Goal: Communication & Community: Answer question/provide support

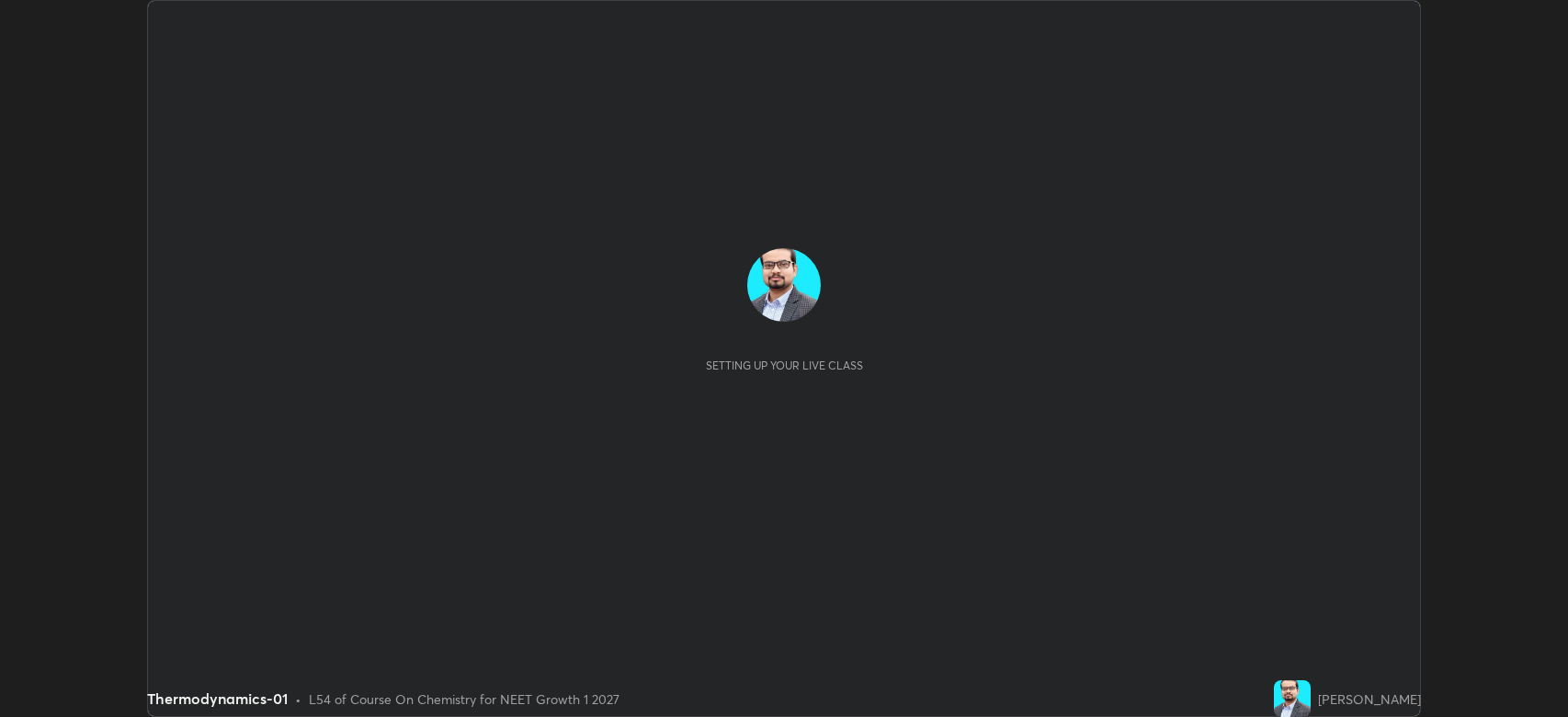
scroll to position [717, 1568]
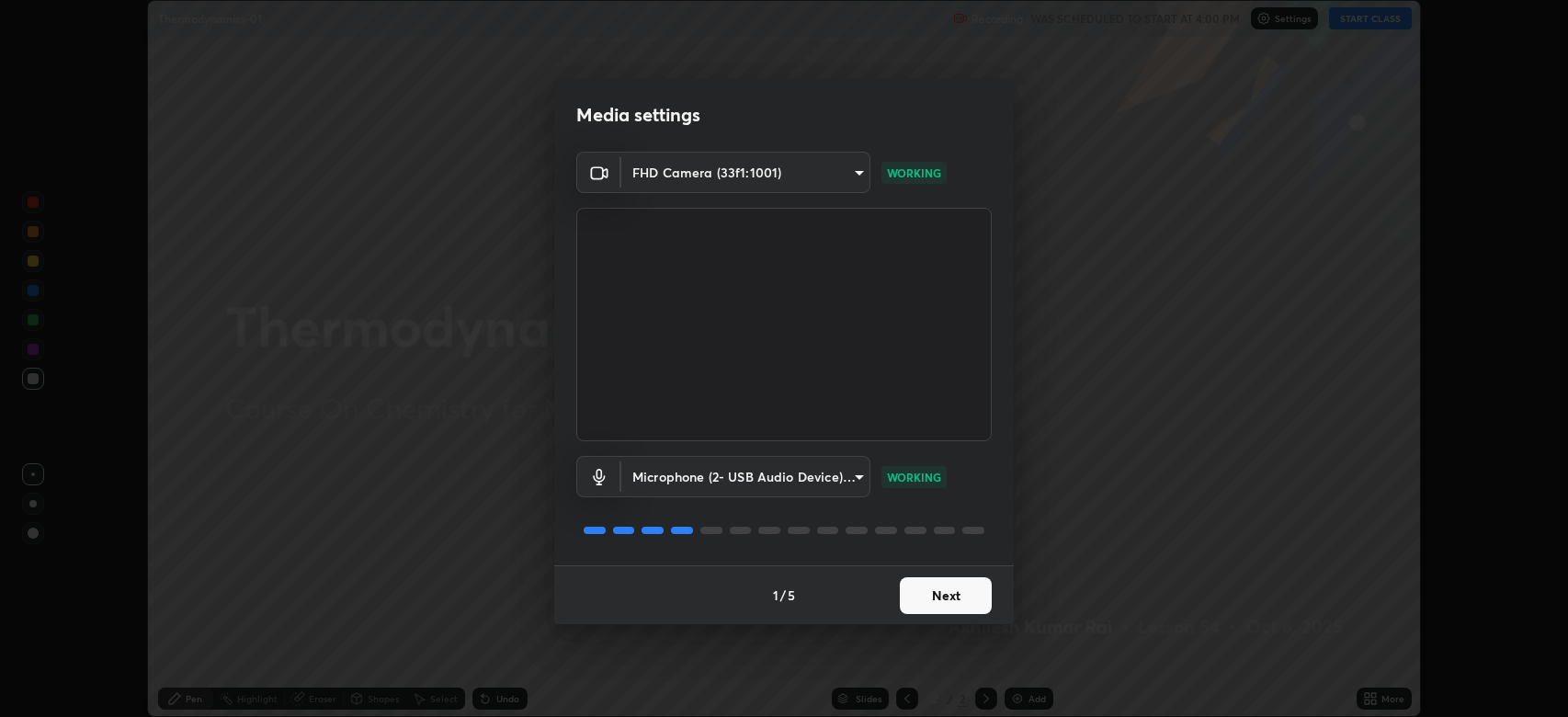
click at [949, 599] on button "Next" at bounding box center [945, 596] width 92 height 37
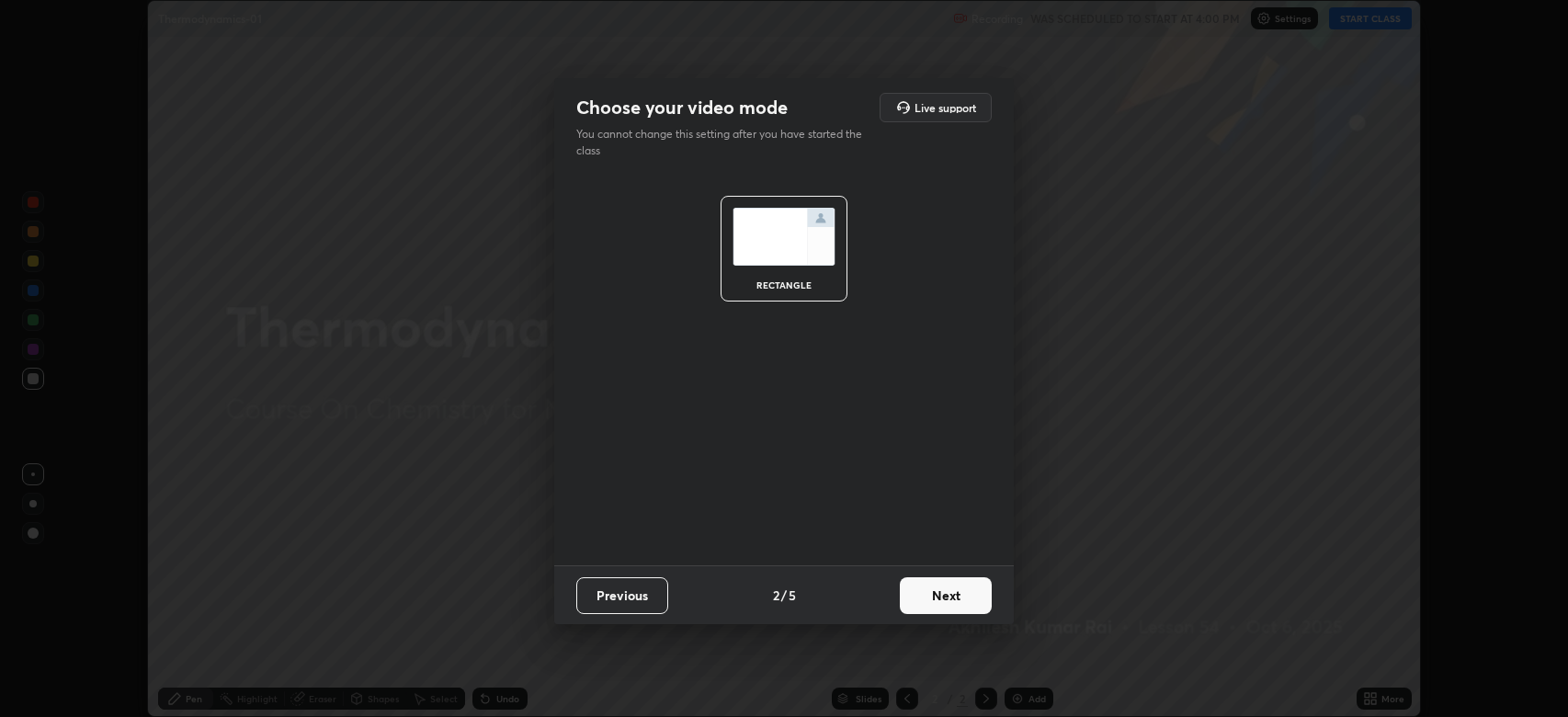
click at [951, 599] on button "Next" at bounding box center [945, 596] width 92 height 37
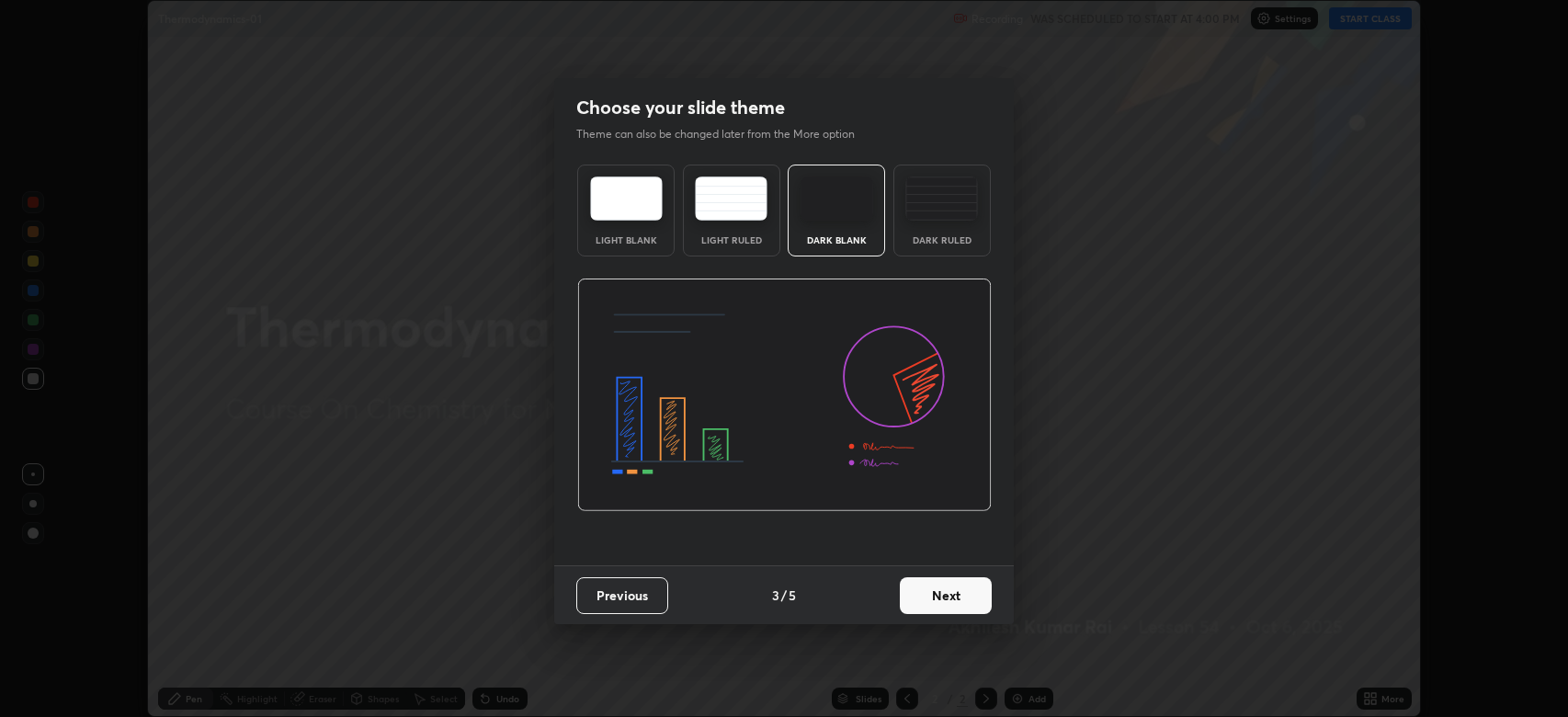
click at [952, 596] on button "Next" at bounding box center [945, 596] width 92 height 37
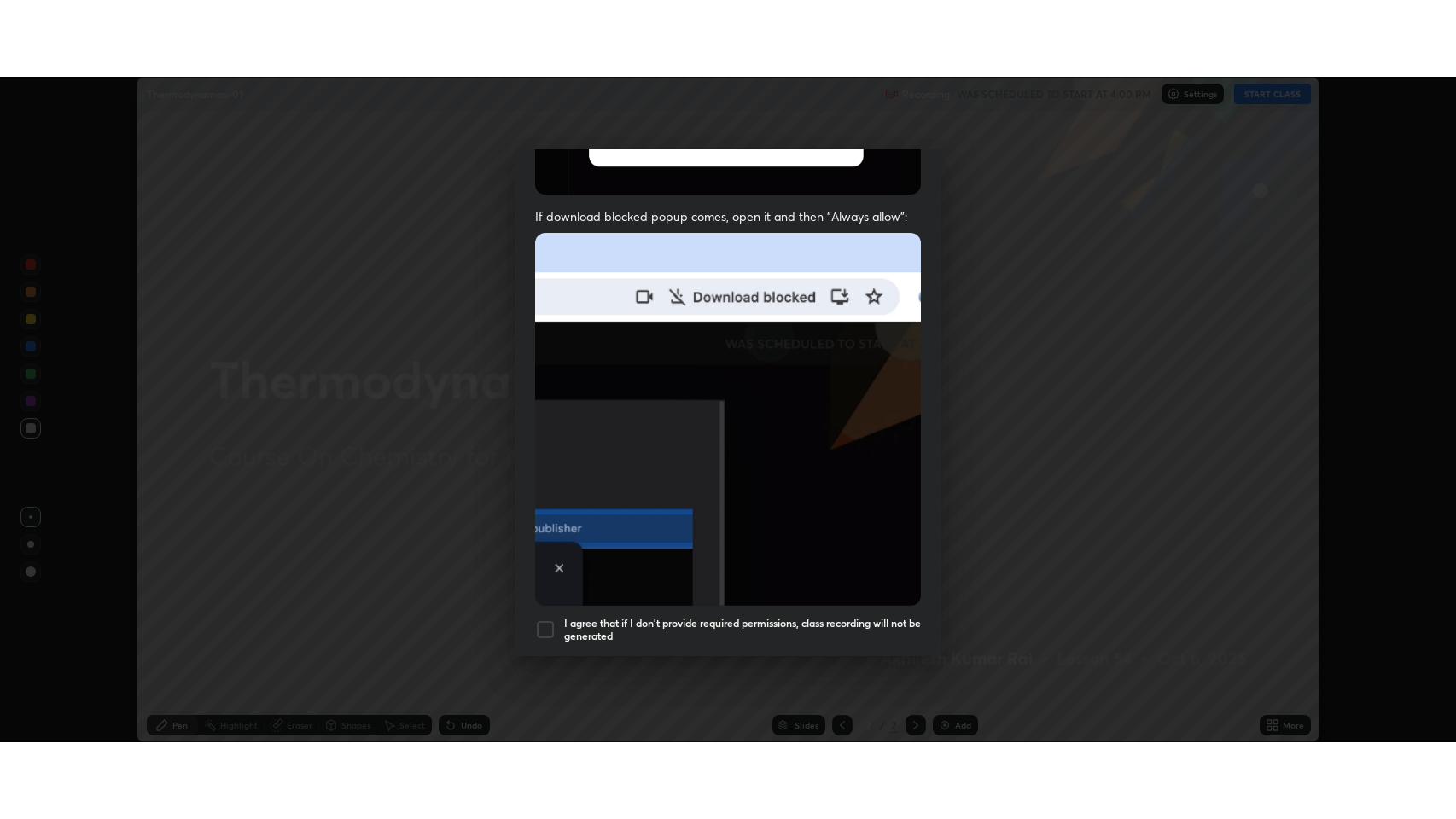
scroll to position [347, 0]
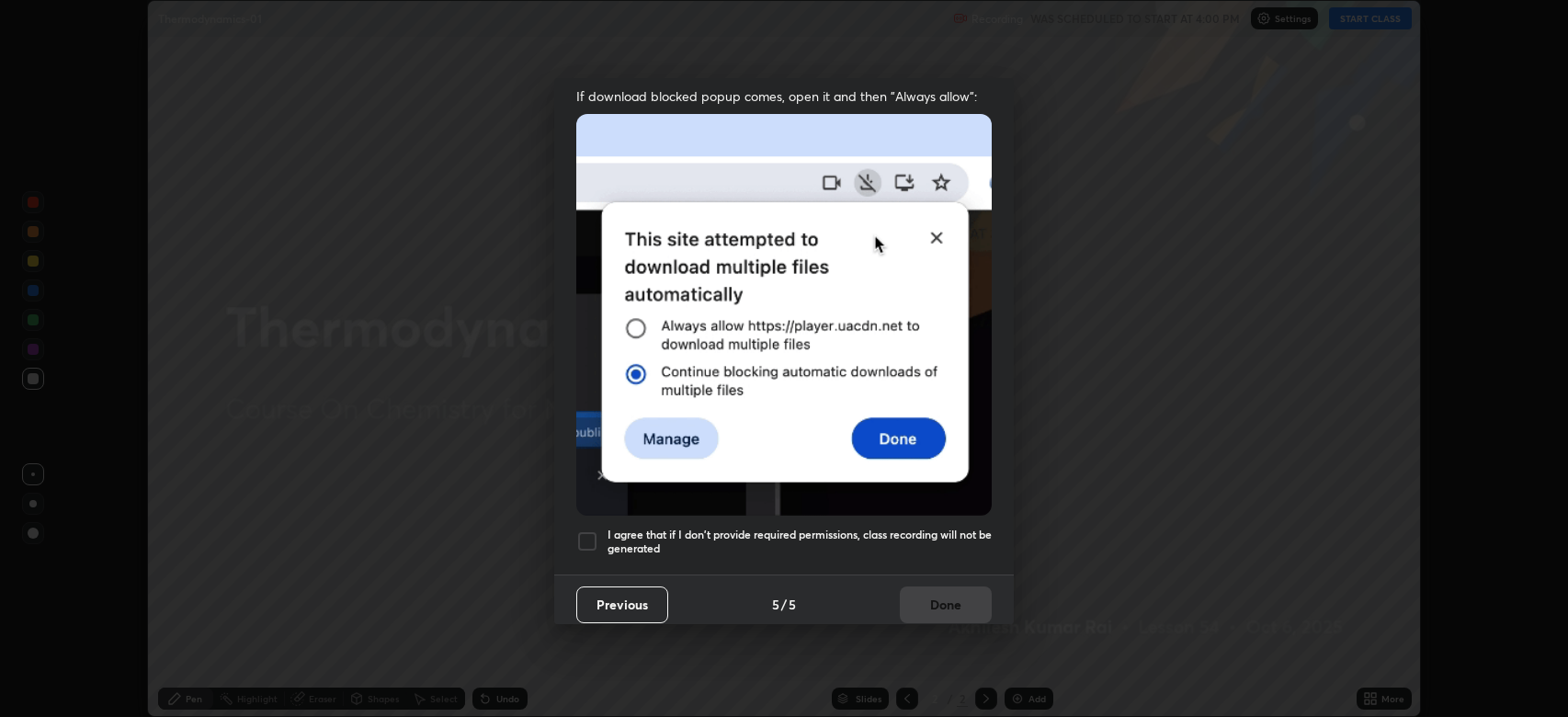
click at [585, 530] on div at bounding box center [588, 541] width 22 height 22
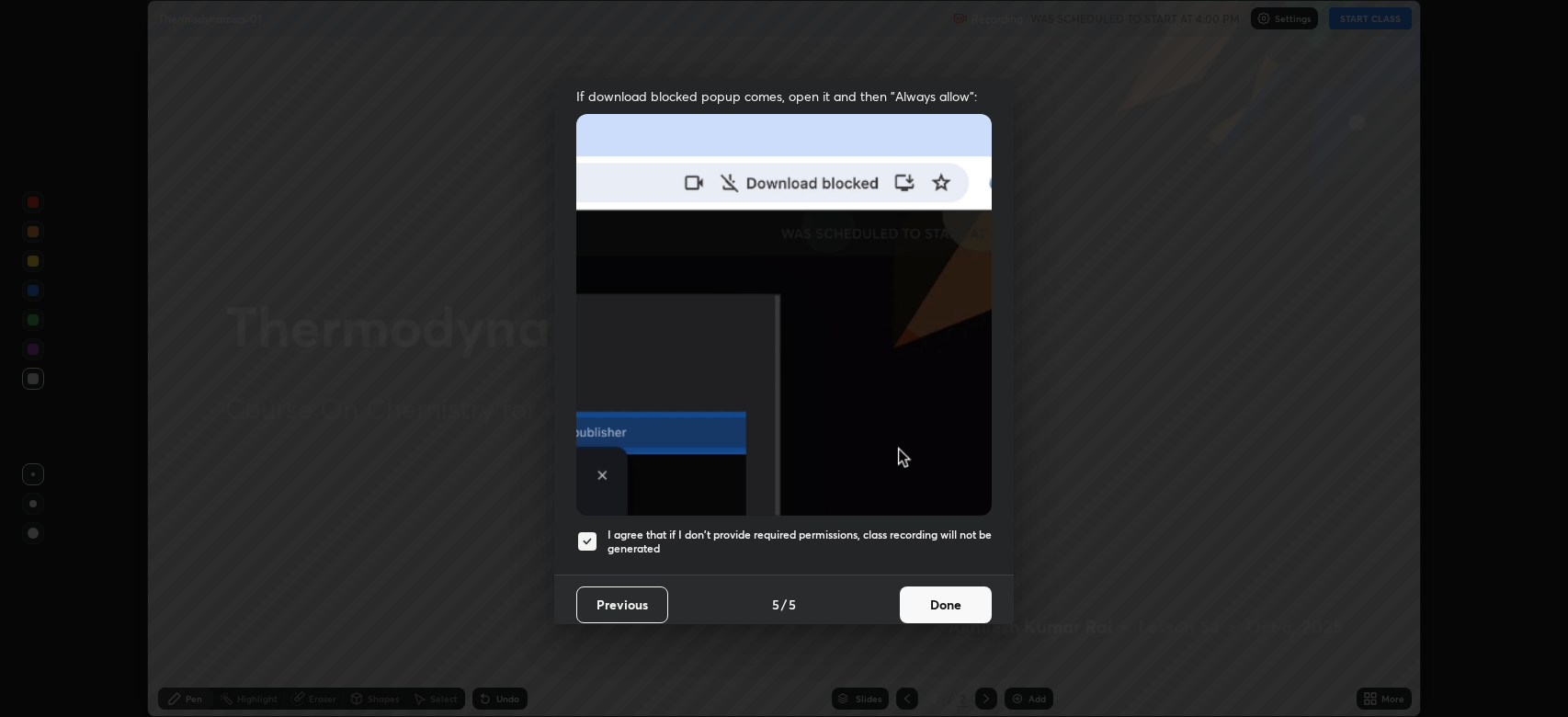
click at [945, 593] on button "Done" at bounding box center [945, 606] width 92 height 37
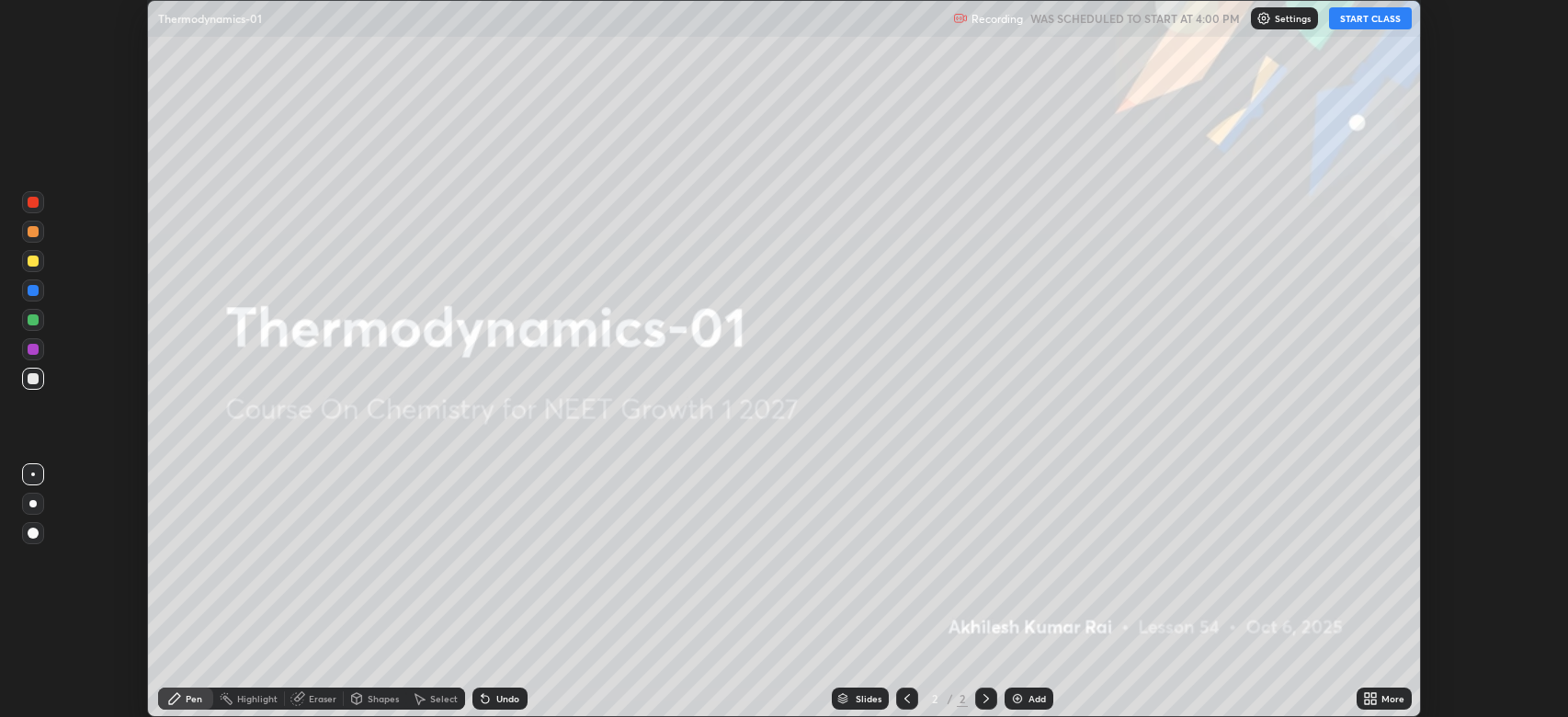
click at [1355, 17] on button "START CLASS" at bounding box center [1370, 19] width 83 height 22
click at [1373, 695] on icon at bounding box center [1373, 695] width 5 height 5
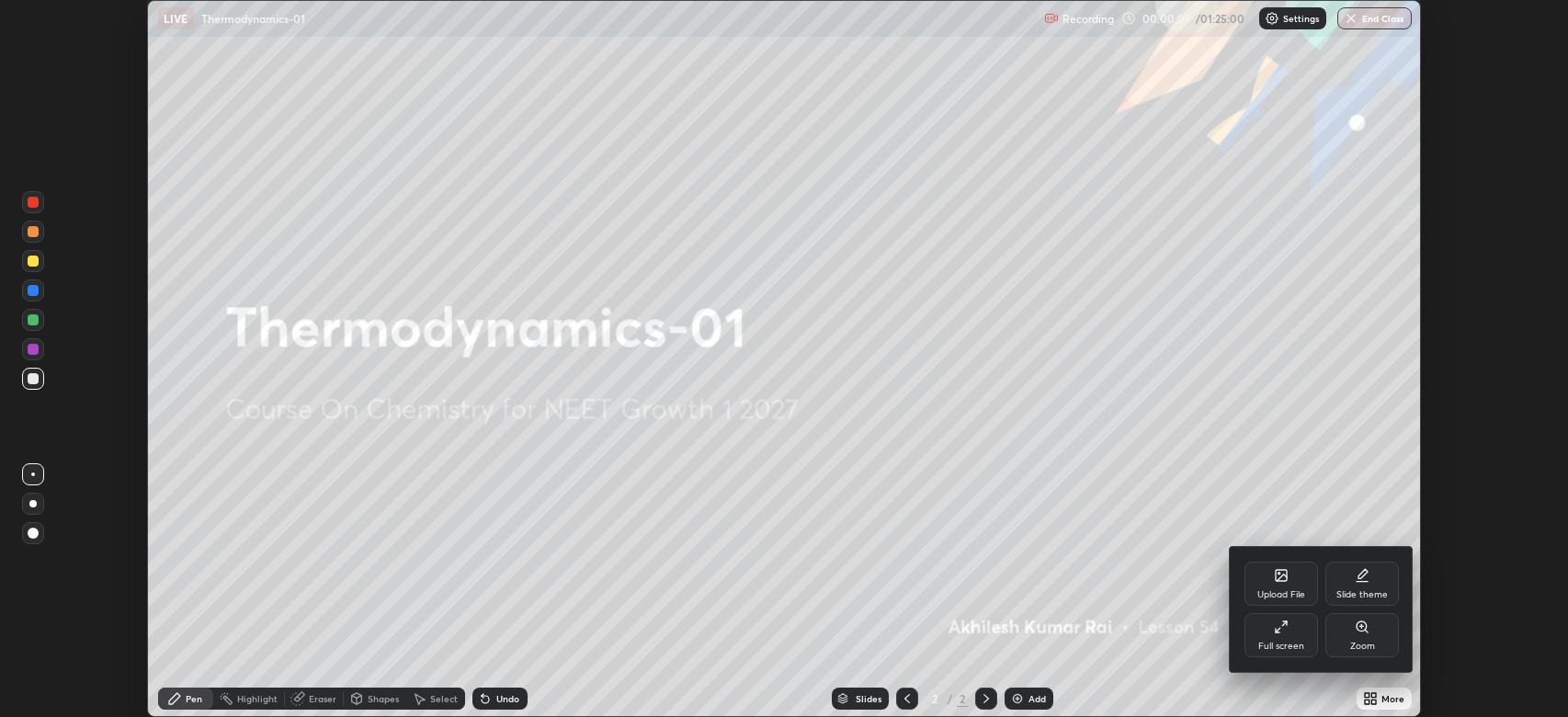
click at [1276, 644] on div "Full screen" at bounding box center [1280, 646] width 45 height 9
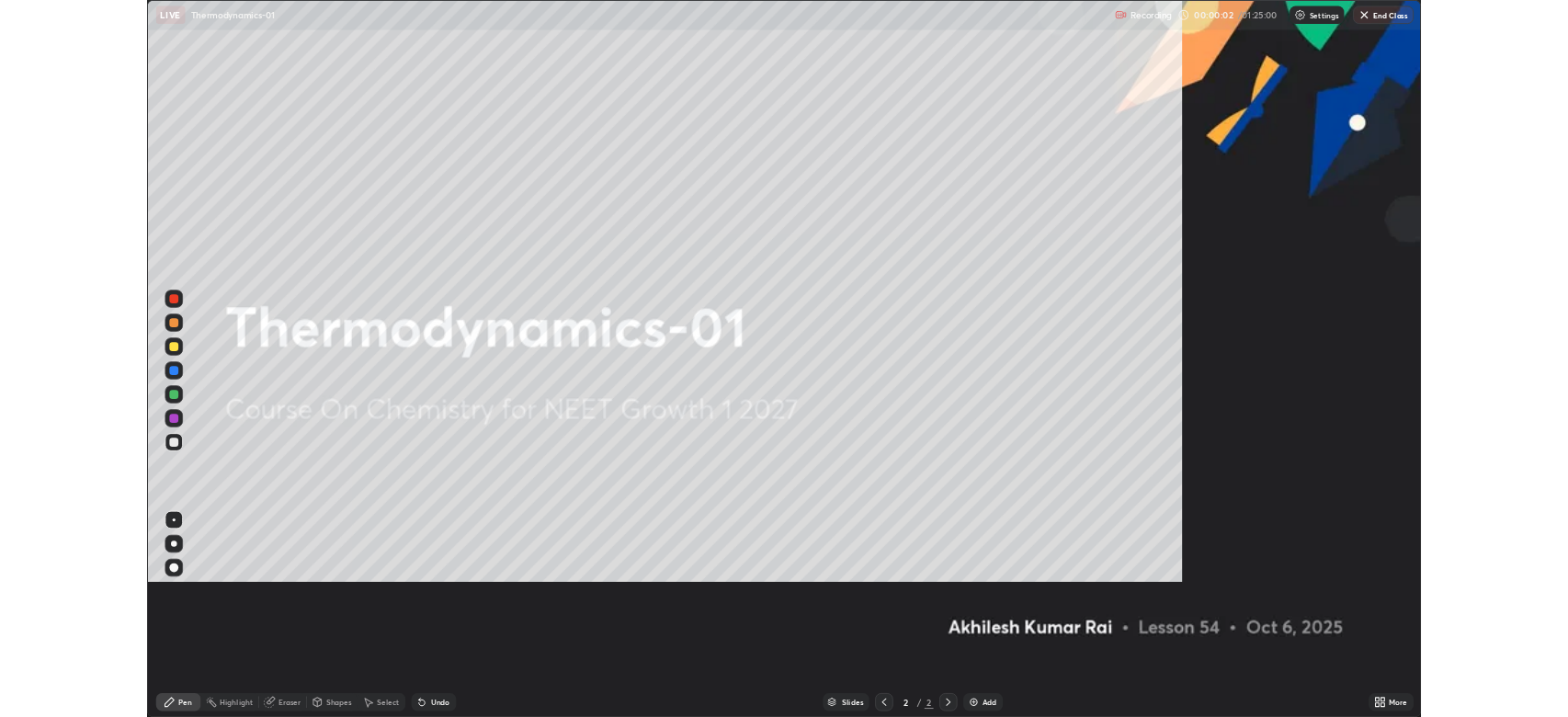
scroll to position [882, 1568]
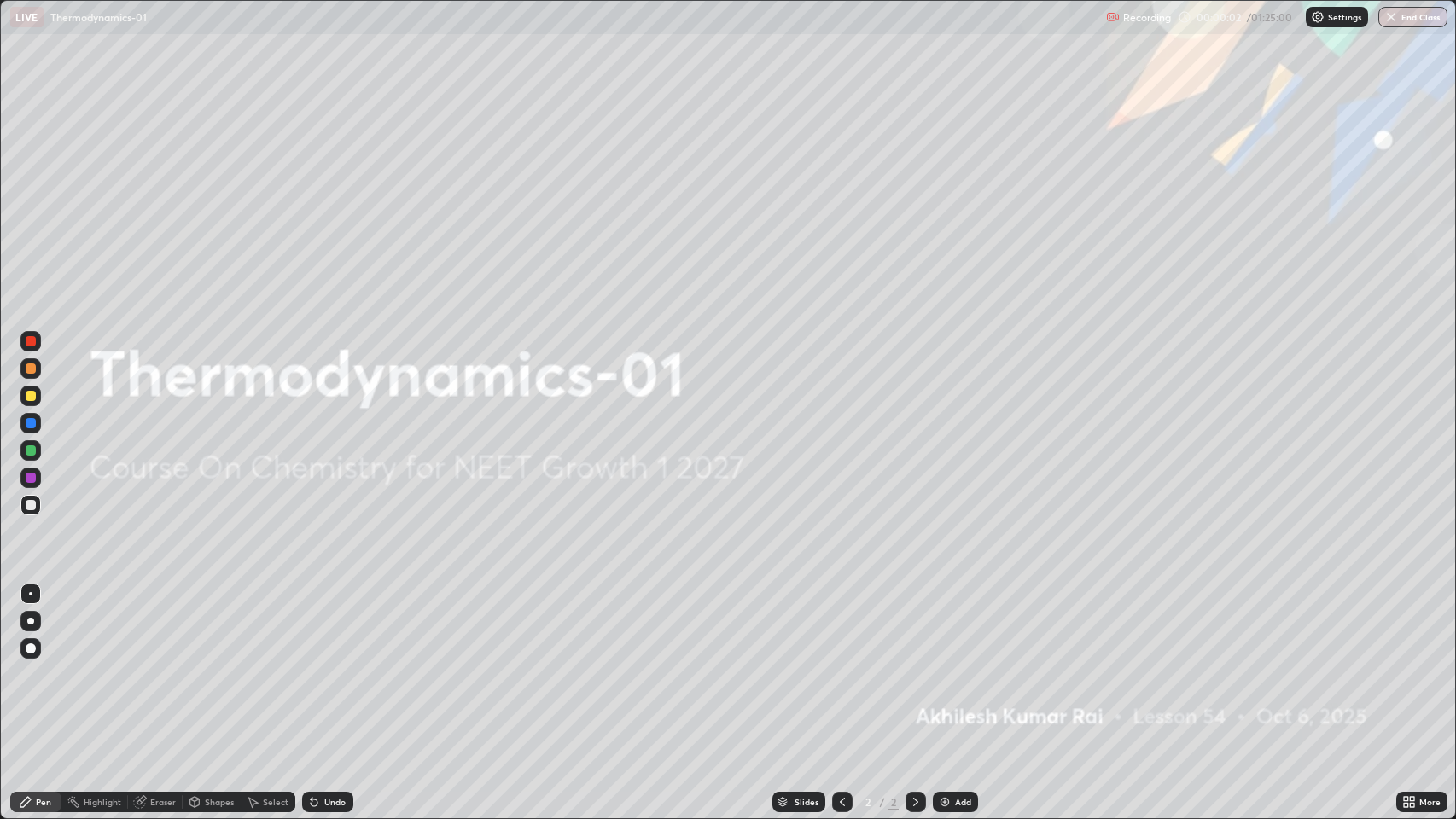
click at [960, 665] on div "Add" at bounding box center [963, 803] width 16 height 9
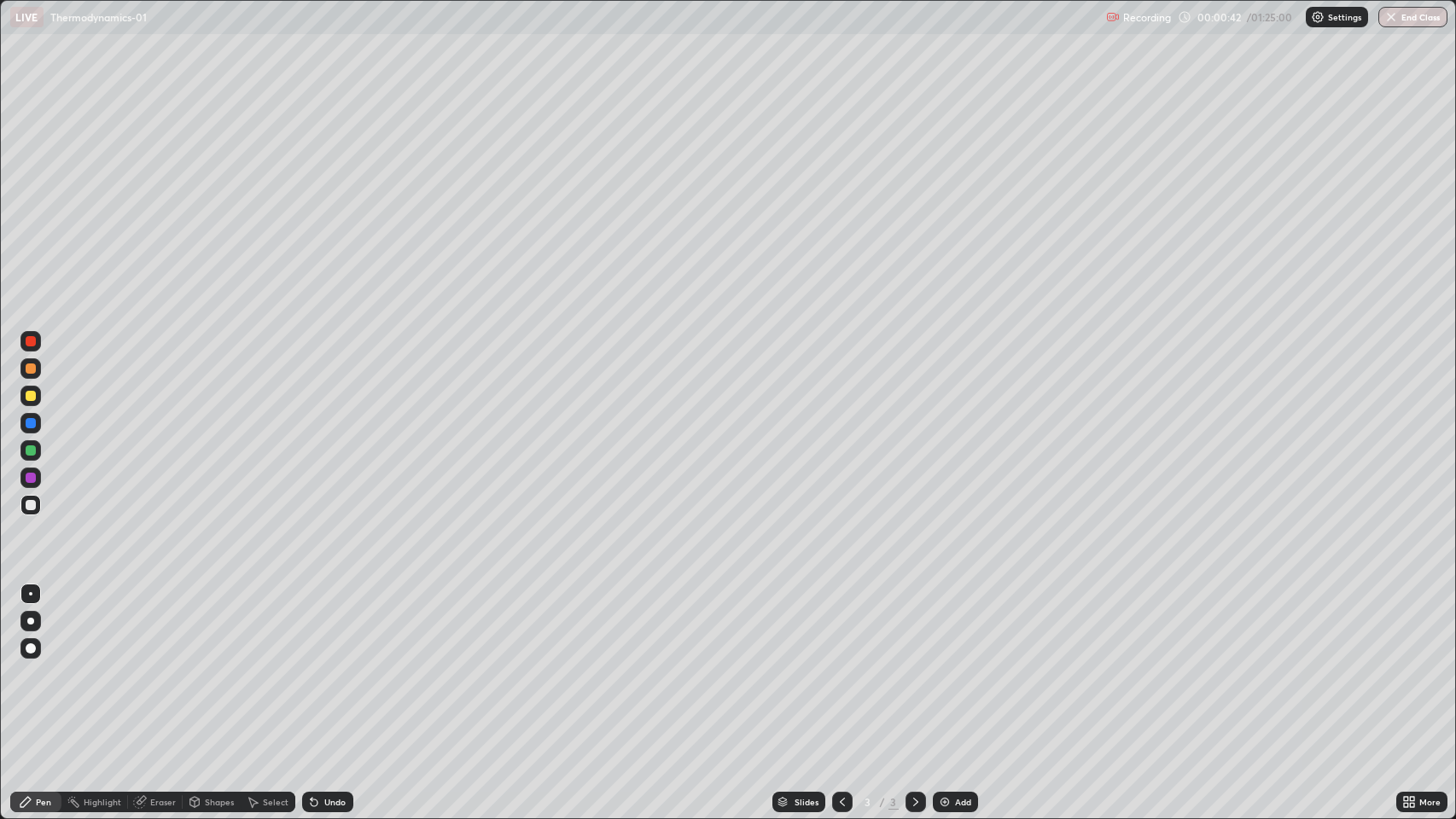
click at [41, 397] on div at bounding box center [31, 396] width 21 height 21
click at [31, 505] on div at bounding box center [31, 505] width 10 height 10
click at [957, 665] on div "Add" at bounding box center [955, 803] width 45 height 21
click at [31, 395] on div at bounding box center [31, 396] width 10 height 10
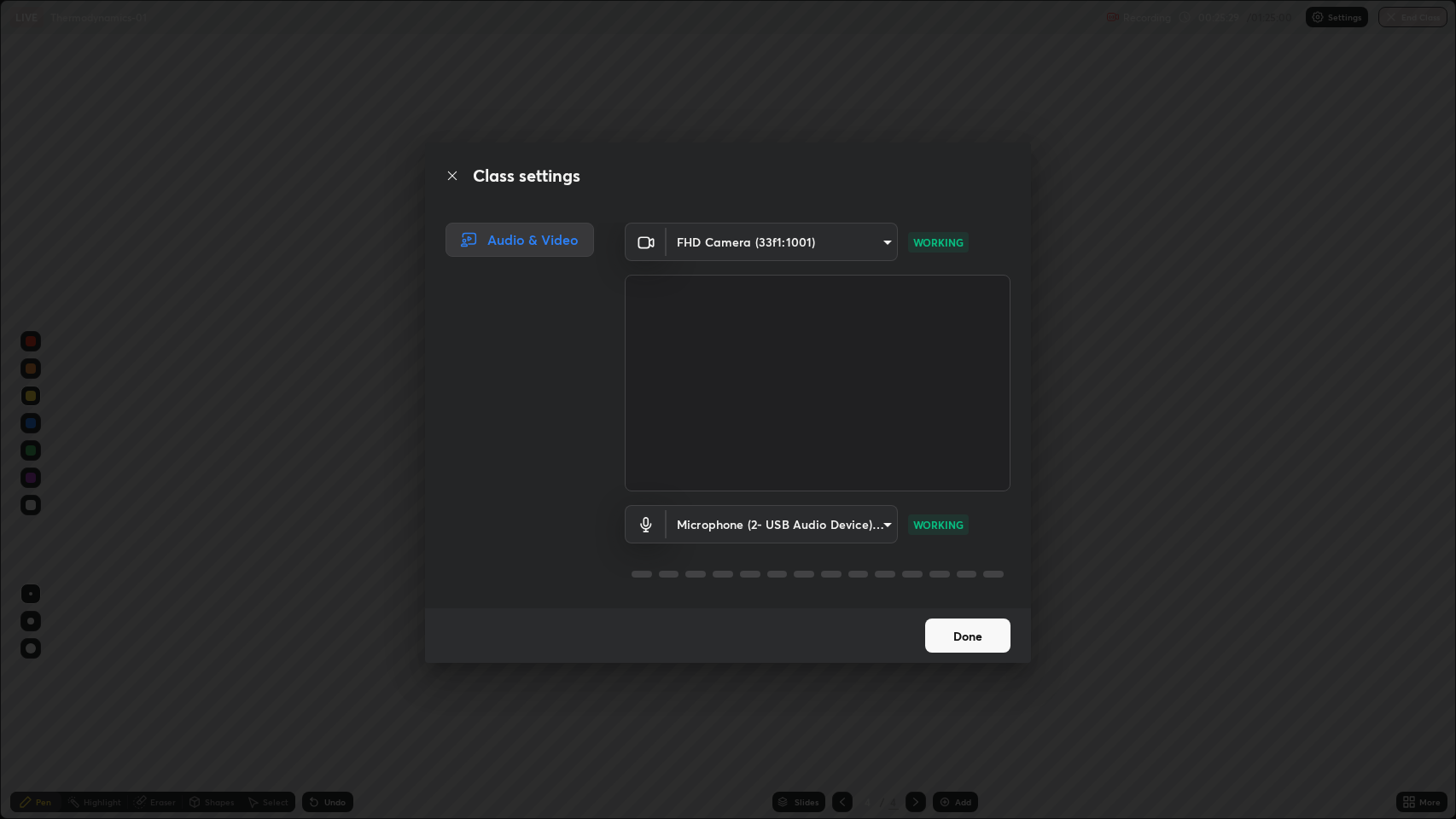
click at [981, 632] on button "Done" at bounding box center [967, 636] width 85 height 34
click at [960, 632] on button "Done" at bounding box center [967, 636] width 85 height 34
click at [972, 635] on button "Done" at bounding box center [967, 636] width 85 height 34
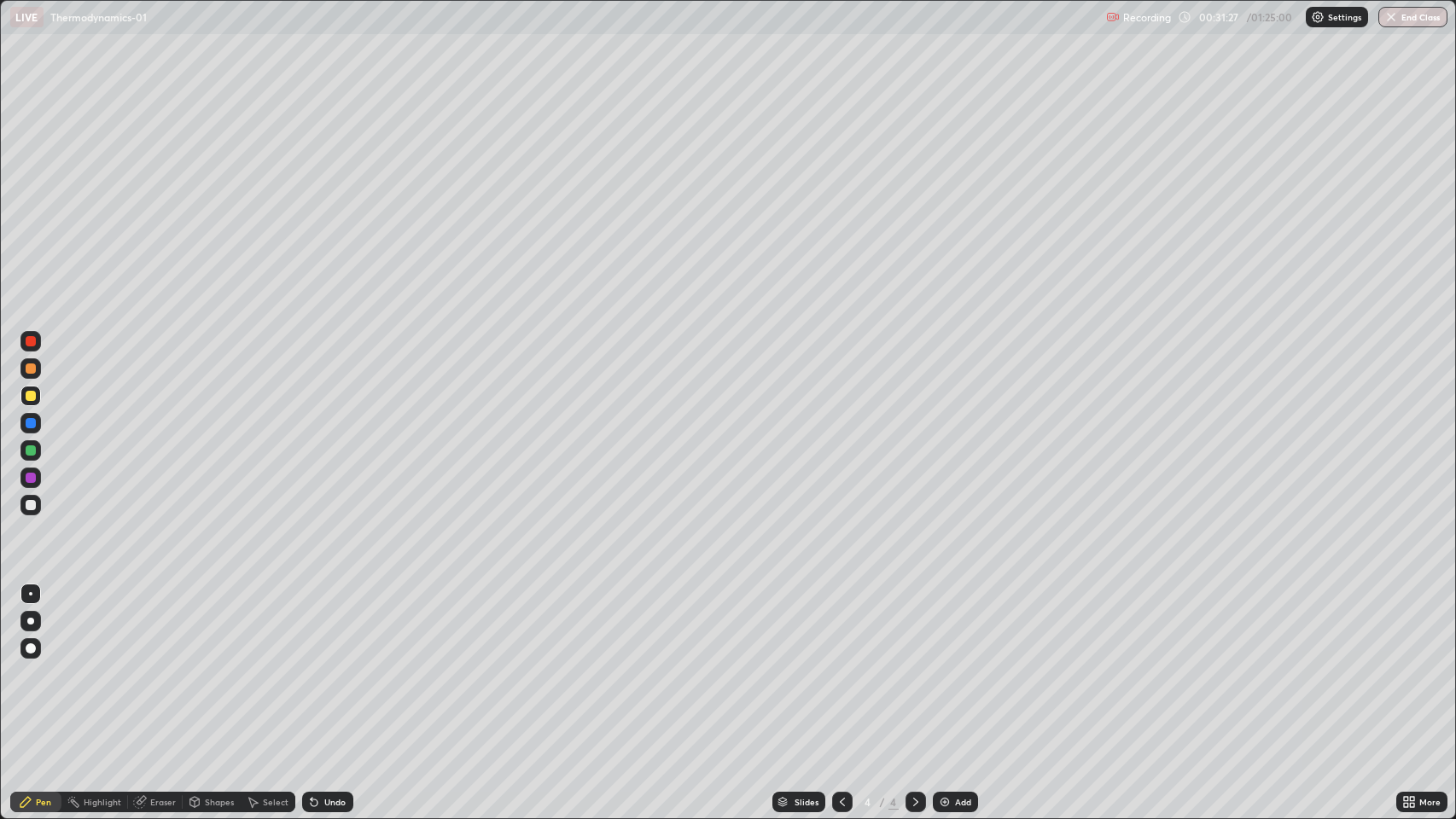
click at [31, 505] on div at bounding box center [31, 505] width 10 height 10
click at [951, 665] on div "Add" at bounding box center [955, 803] width 45 height 21
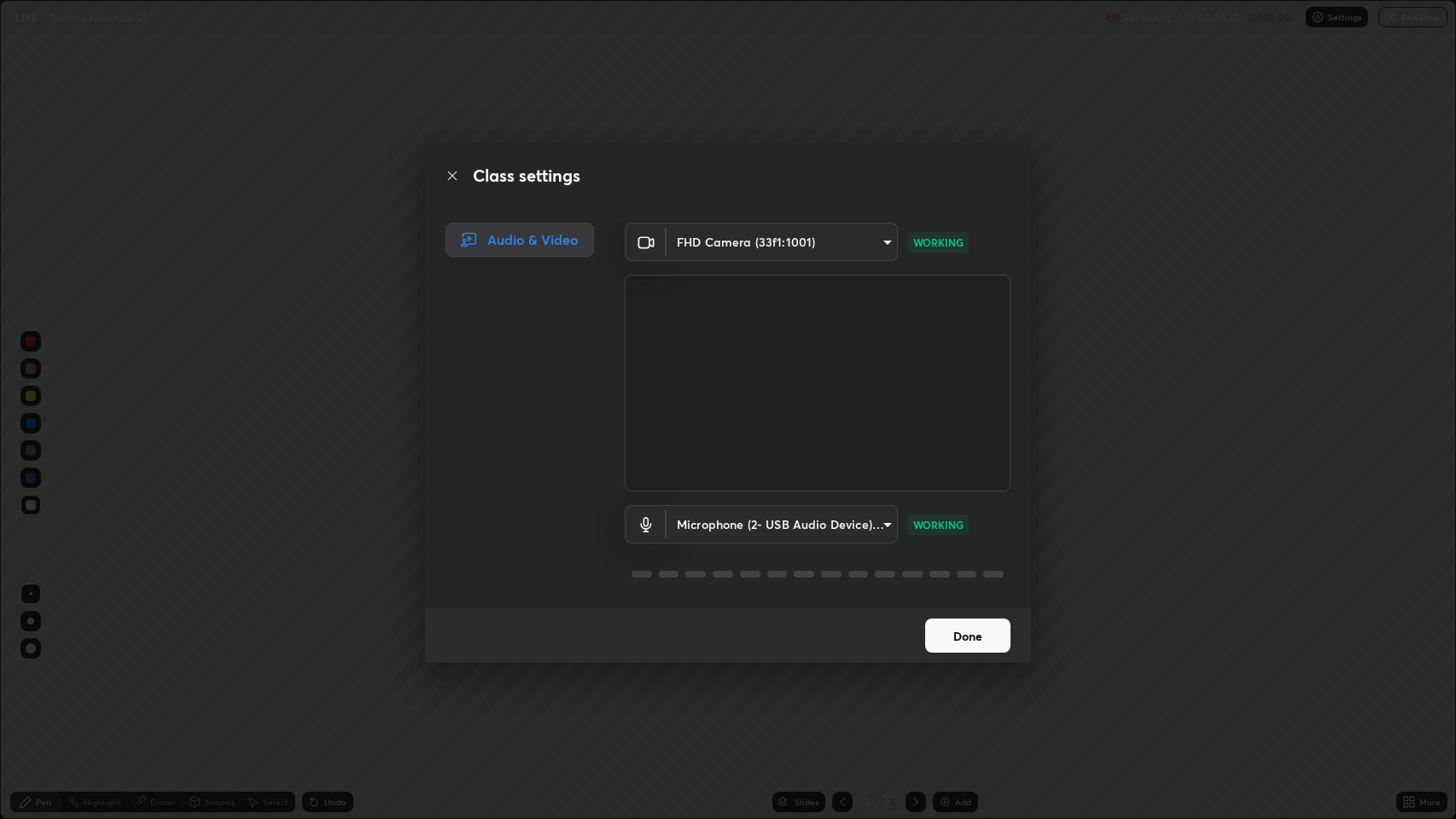
click at [971, 638] on button "Done" at bounding box center [967, 636] width 85 height 34
click at [970, 636] on button "Done" at bounding box center [967, 636] width 85 height 34
click at [953, 624] on button "Done" at bounding box center [967, 636] width 85 height 34
click at [869, 522] on body "Erase all LIVE Thermodynamics-01 Recording 01:07:05 / 01:25:00 Settings End Cla…" at bounding box center [728, 410] width 1456 height 819
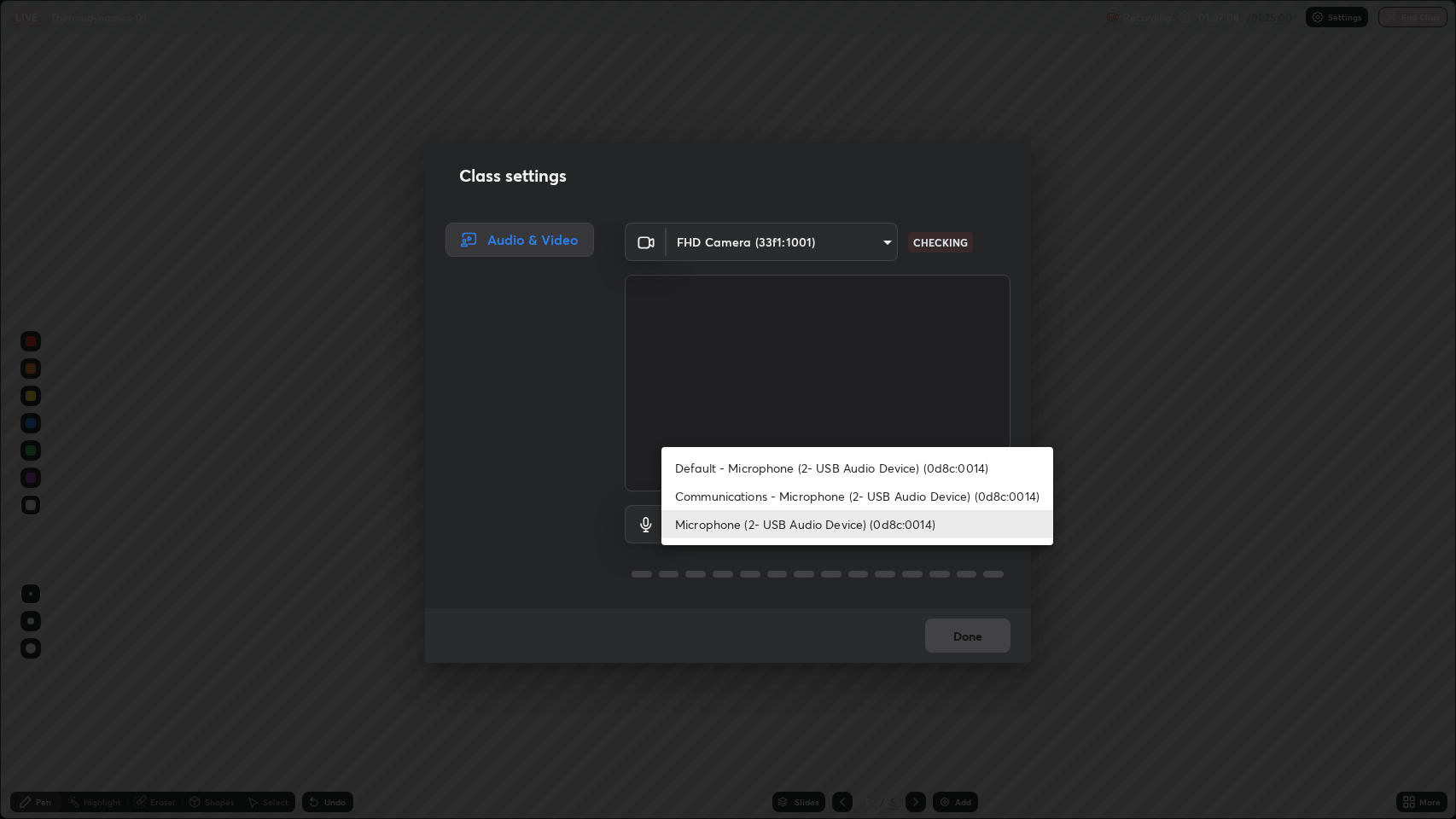
click at [856, 467] on li "Default - Microphone (2- USB Audio Device) (0d8c:0014)" at bounding box center [857, 468] width 391 height 28
type input "default"
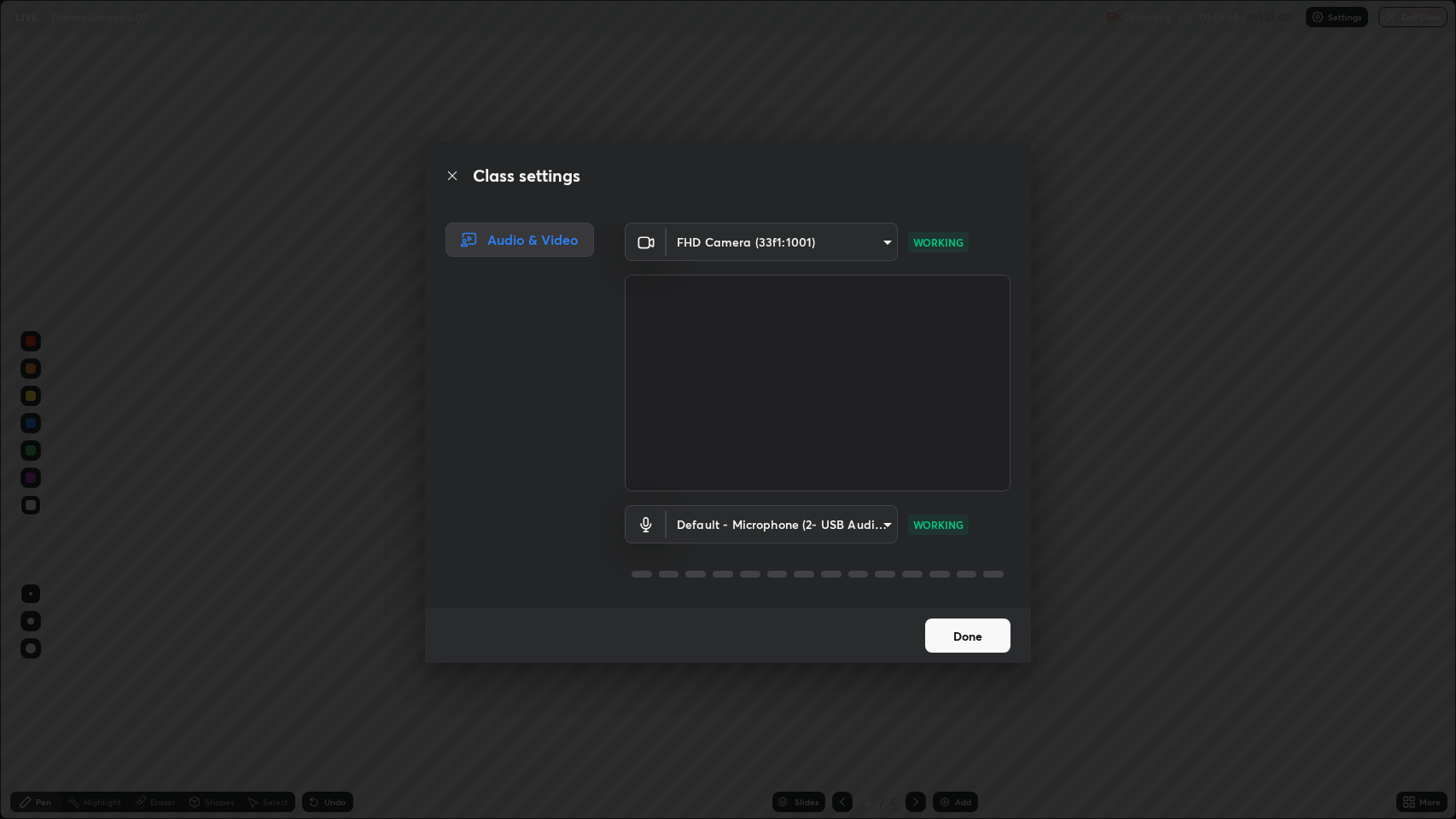
click at [959, 630] on button "Done" at bounding box center [967, 636] width 85 height 34
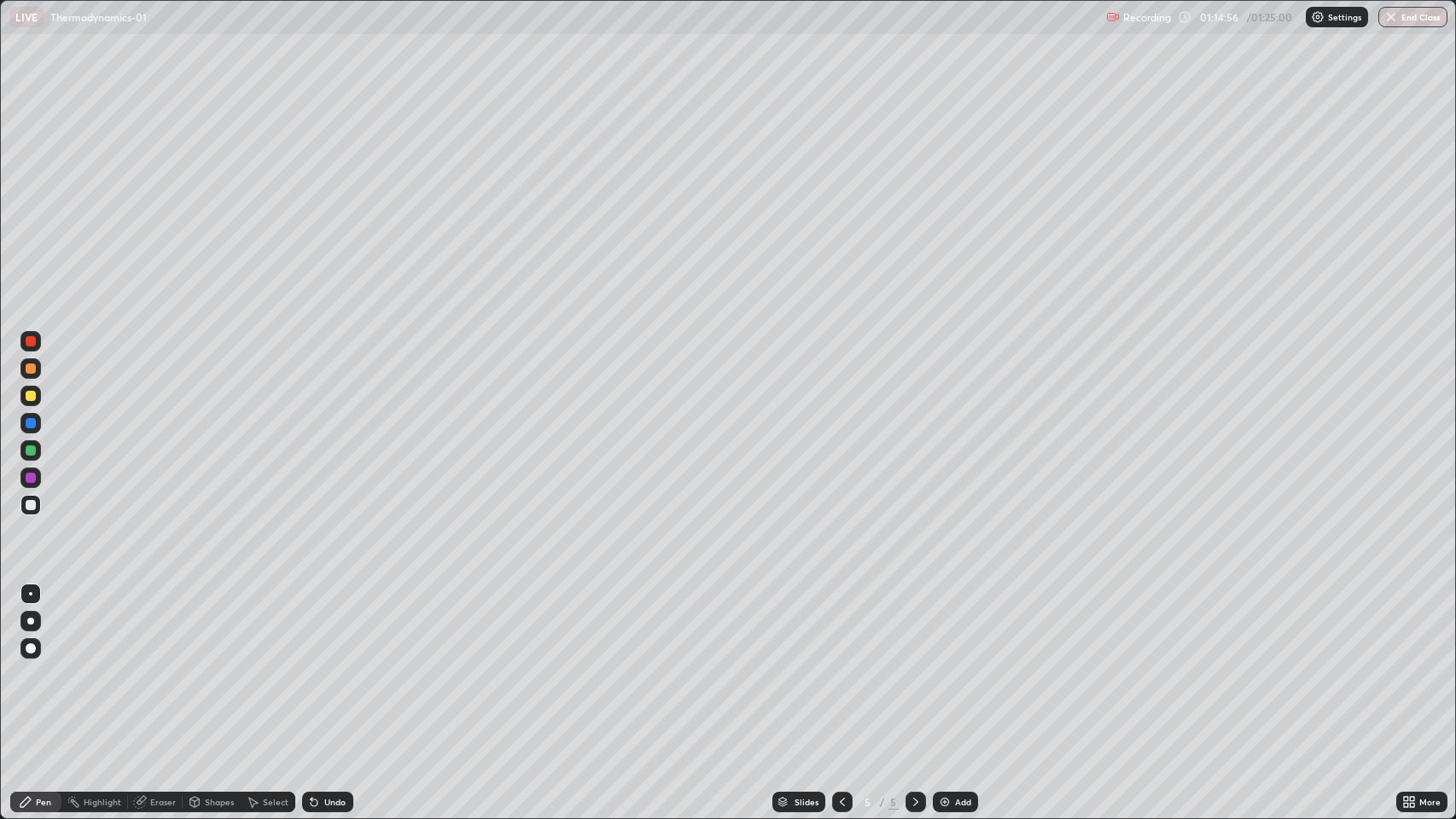
click at [964, 665] on div "Add" at bounding box center [963, 803] width 16 height 9
click at [27, 400] on div at bounding box center [31, 396] width 21 height 21
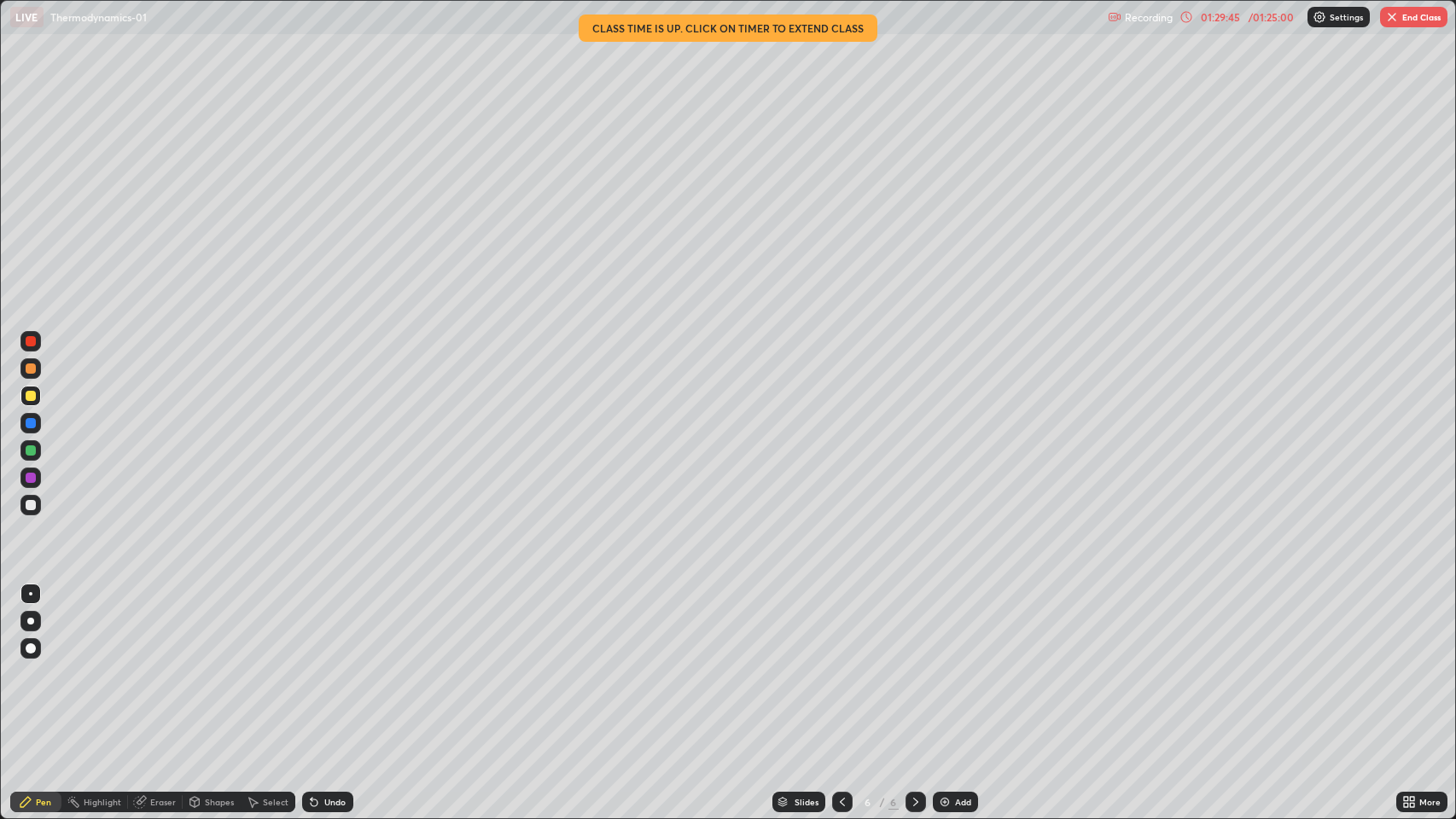
click at [1409, 23] on button "End Class" at bounding box center [1414, 17] width 67 height 21
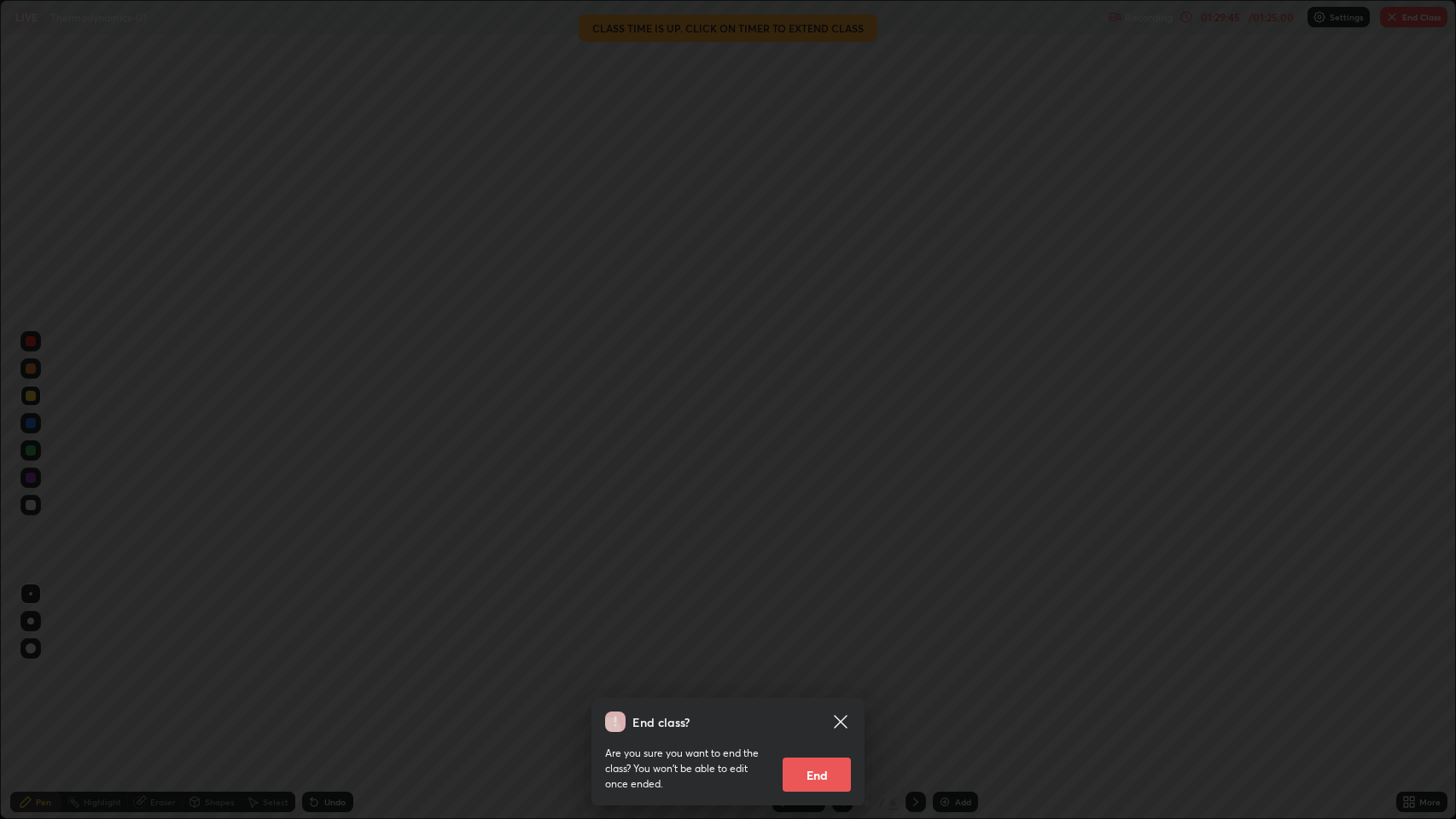
click at [1405, 33] on div "End class? Are you sure you want to end the class? You won’t be able to edit on…" at bounding box center [728, 410] width 1456 height 819
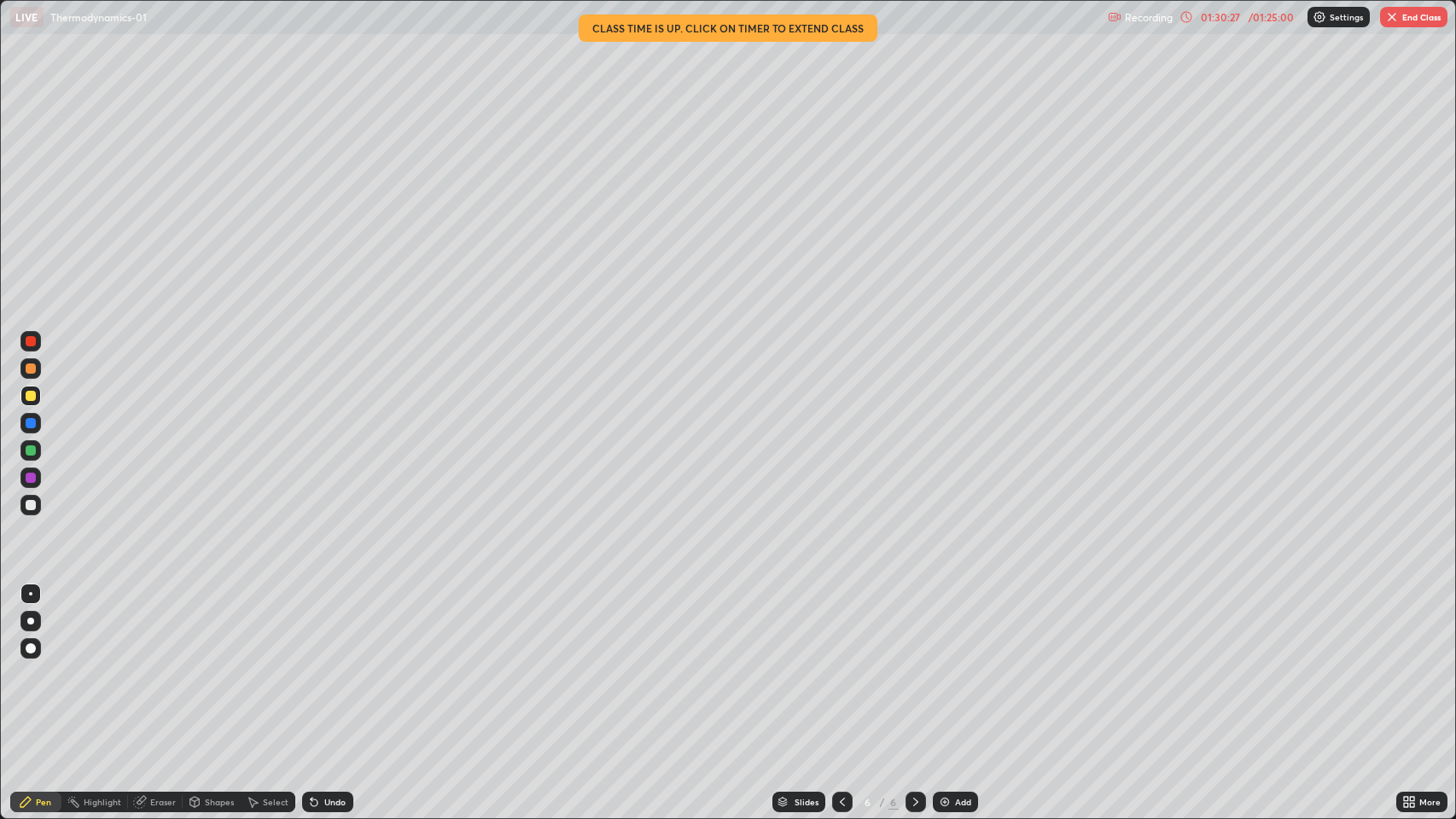
click at [1392, 17] on img "button" at bounding box center [1392, 17] width 14 height 14
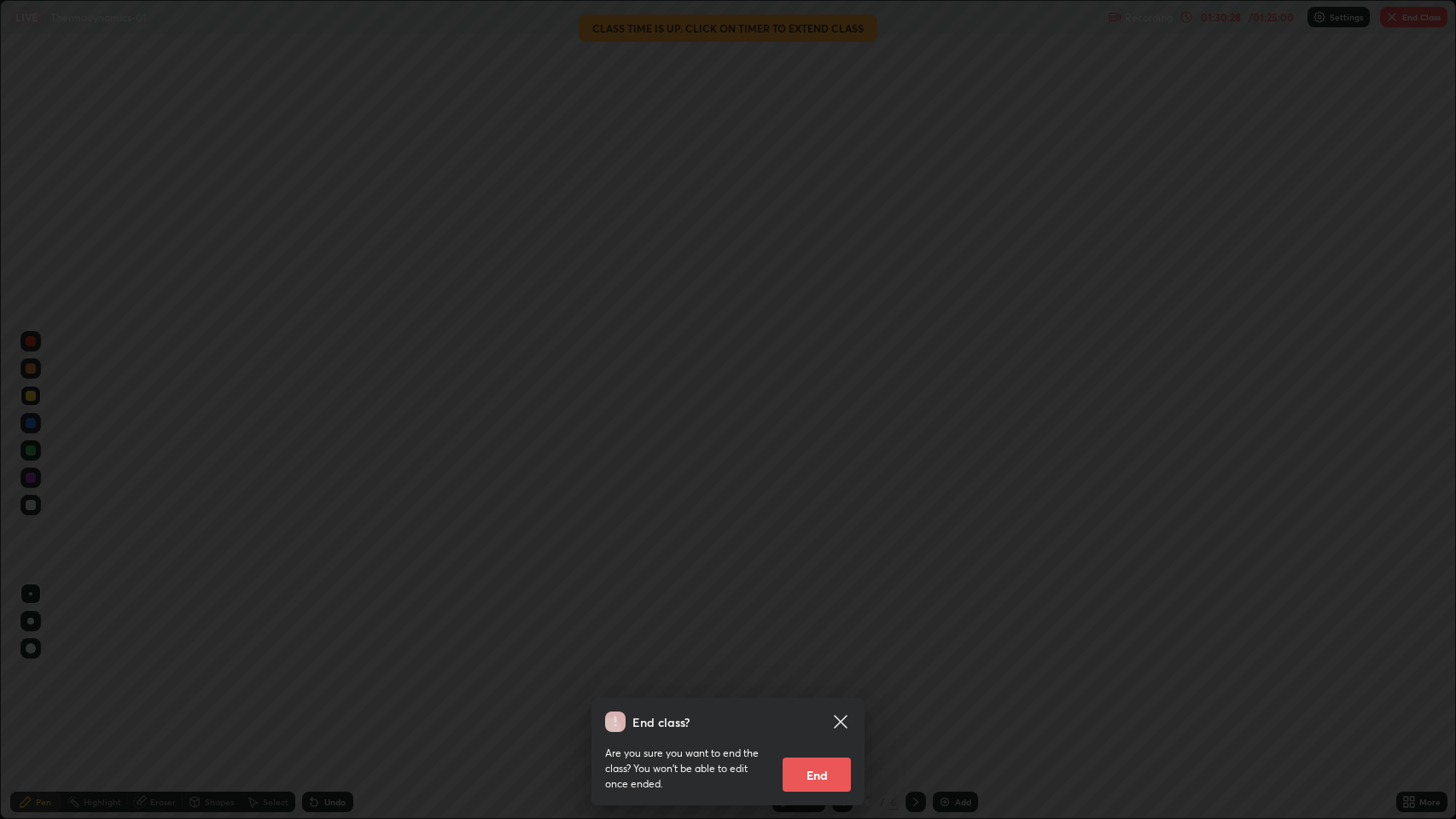
click at [818, 665] on button "End" at bounding box center [816, 775] width 68 height 34
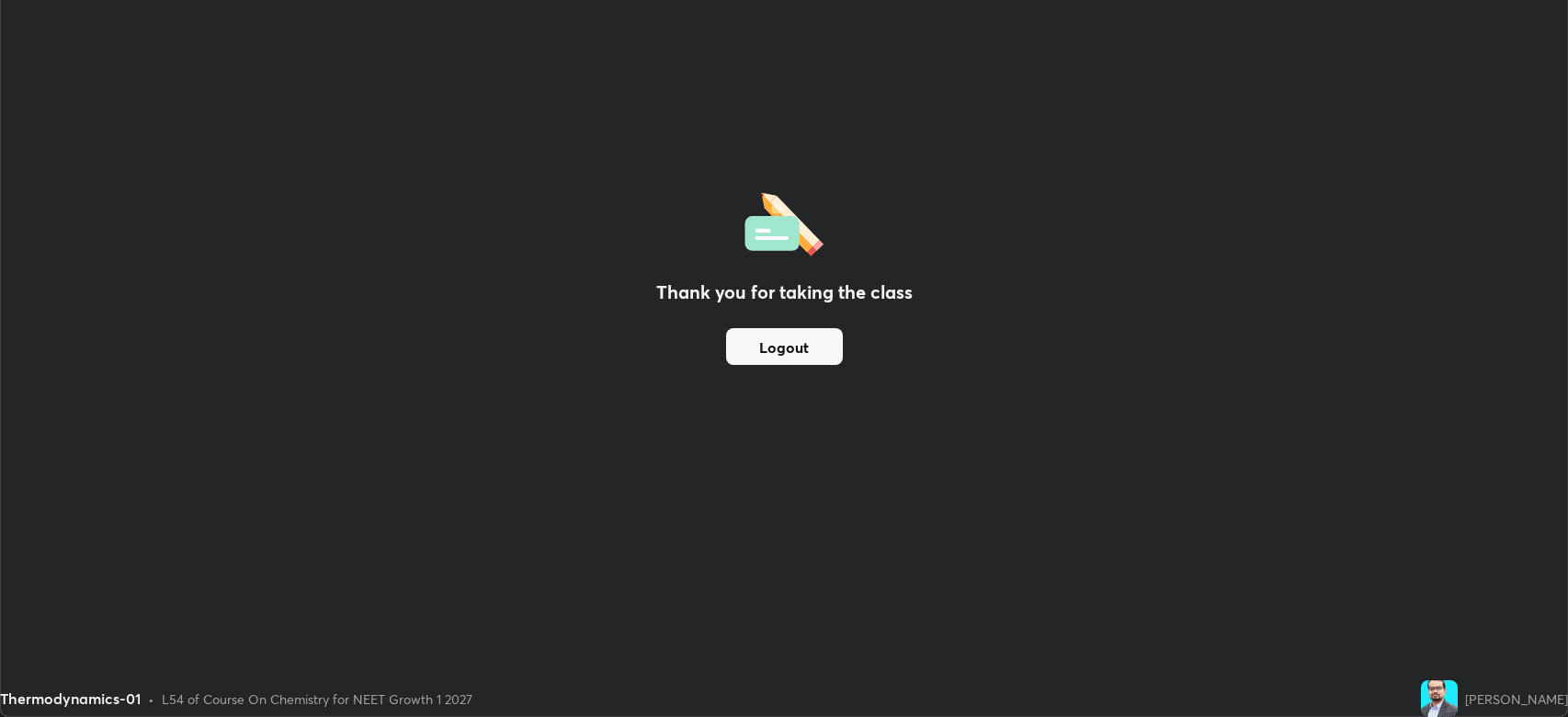
scroll to position [91229, 90338]
